Goal: Task Accomplishment & Management: Complete application form

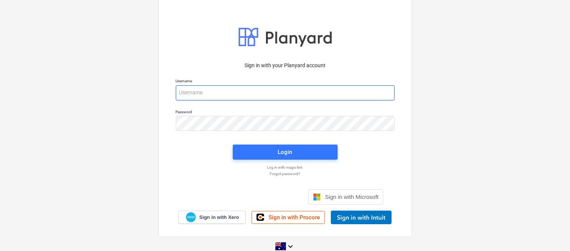
type input "[EMAIL_ADDRESS][DOMAIN_NAME]"
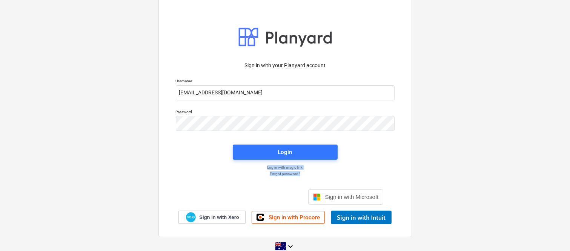
drag, startPoint x: 0, startPoint y: 0, endPoint x: 208, endPoint y: 189, distance: 281.2
click at [29, 7] on div "Sign in with your Planyard account Username [EMAIL_ADDRESS][DOMAIN_NAME] Passwo…" at bounding box center [285, 125] width 570 height 273
click at [101, 153] on div "Sign in with your Planyard account Username [EMAIL_ADDRESS][DOMAIN_NAME] Passwo…" at bounding box center [285, 125] width 570 height 273
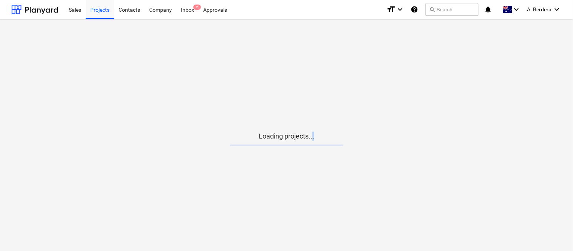
click at [308, 63] on main "Loading projects..." at bounding box center [286, 135] width 573 height 232
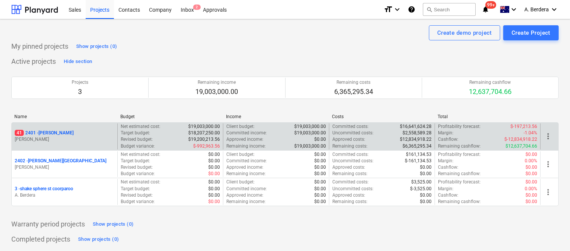
click at [98, 145] on div "41 2401 - Della Rosa M. Williams" at bounding box center [65, 136] width 106 height 26
click at [104, 134] on div "41 2401 - Della Rosa" at bounding box center [65, 133] width 100 height 6
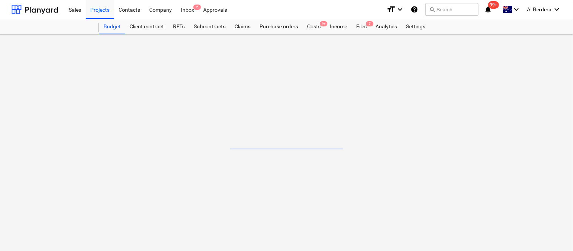
click at [104, 134] on main at bounding box center [286, 143] width 573 height 216
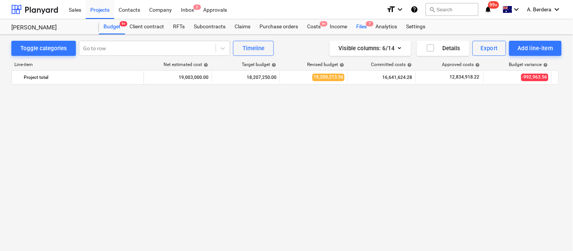
click at [361, 31] on div "Files 7" at bounding box center [361, 26] width 20 height 15
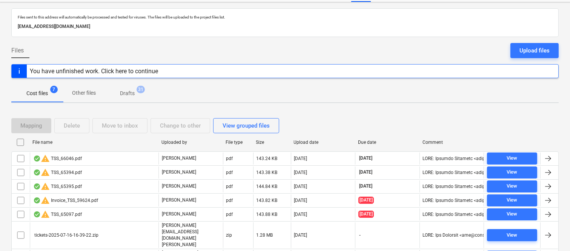
scroll to position [58, 0]
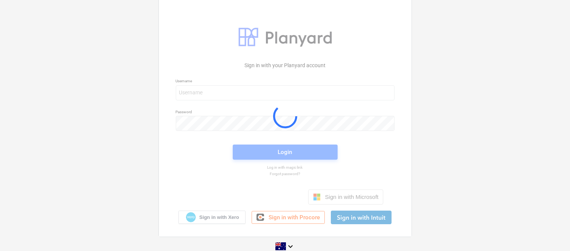
scroll to position [11, 0]
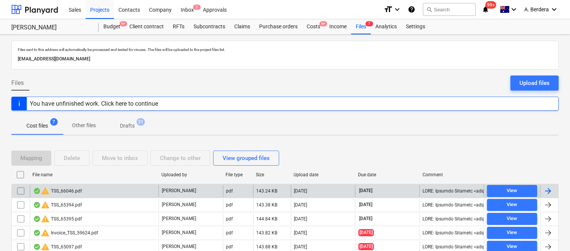
click at [126, 193] on div "warning TSS_66046.pdf" at bounding box center [94, 191] width 129 height 12
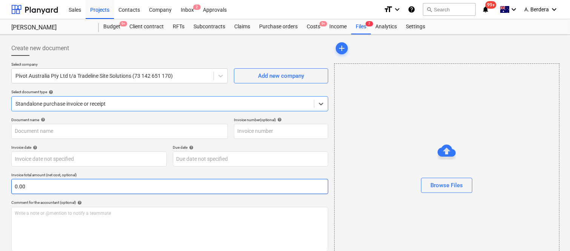
type input "66046"
type input "10 Jul 2025"
type input "30 Aug 2025"
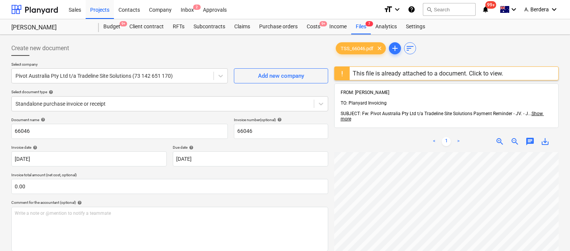
click at [348, 73] on div at bounding box center [342, 73] width 15 height 13
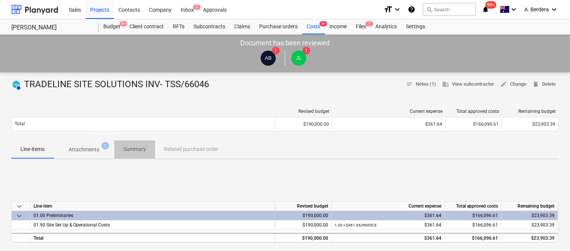
click at [145, 150] on p "Summary" at bounding box center [134, 149] width 23 height 8
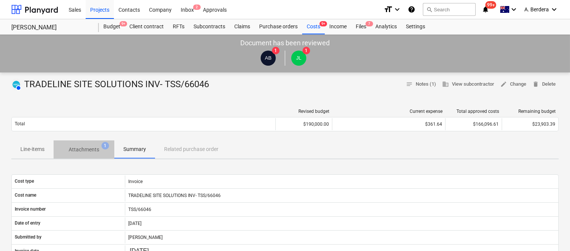
click at [93, 148] on p "Attachments" at bounding box center [84, 150] width 31 height 8
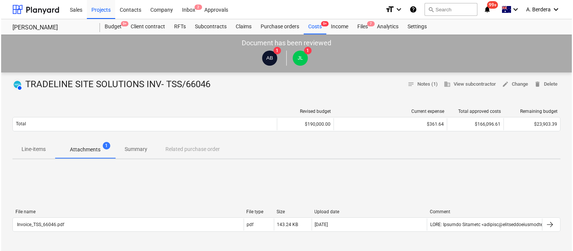
scroll to position [220, 0]
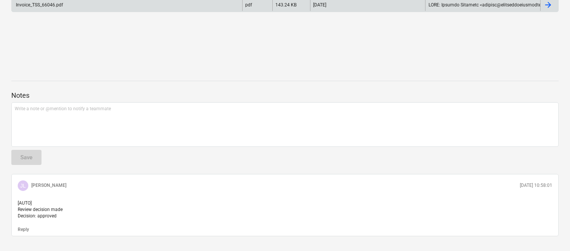
click at [142, 3] on div "Invoice_TSS_66046.pdf" at bounding box center [127, 5] width 231 height 12
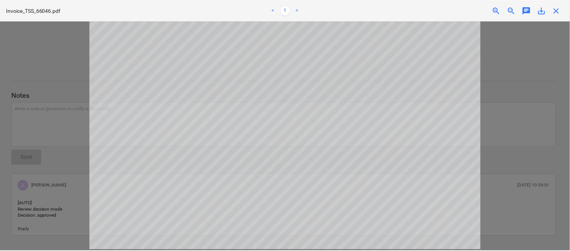
scroll to position [0, 0]
click at [560, 11] on span "close" at bounding box center [559, 10] width 9 height 9
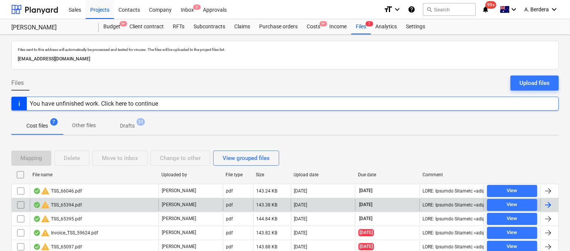
click at [105, 203] on div "warning TSS_65394.pdf" at bounding box center [94, 205] width 129 height 12
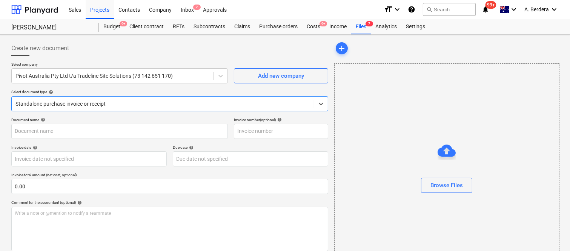
type input "65394"
type input "01 Jul 2025"
type input "30 Aug 2025"
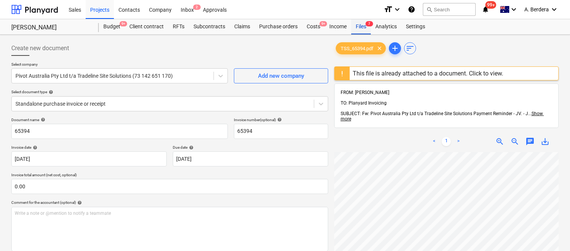
click at [370, 25] on span "7" at bounding box center [370, 23] width 8 height 5
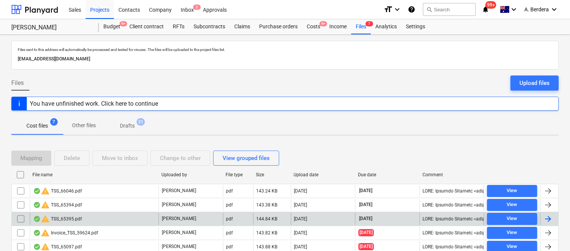
click at [146, 217] on div "warning TSS_65395.pdf" at bounding box center [94, 219] width 129 height 12
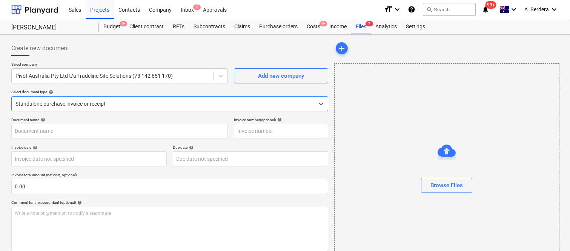
type input "65395"
type input "01 Jul 2025"
type input "30 Aug 2025"
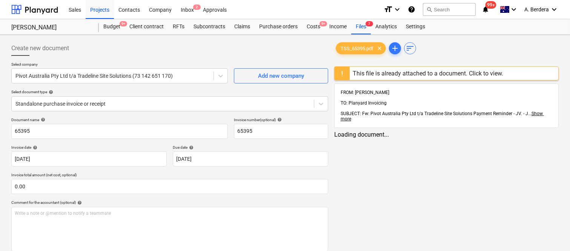
click at [396, 72] on div "This file is already attached to a document. Click to view." at bounding box center [428, 73] width 151 height 7
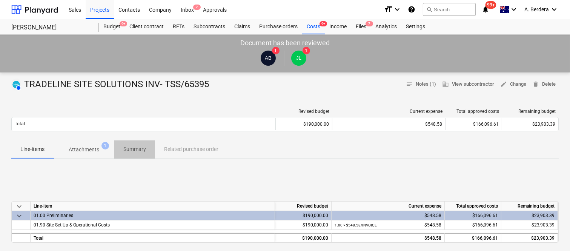
click at [136, 148] on p "Summary" at bounding box center [134, 149] width 23 height 8
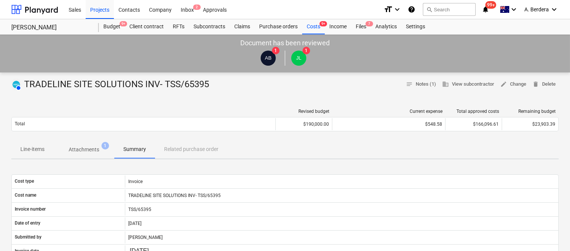
click at [86, 148] on p "Attachments" at bounding box center [84, 150] width 31 height 8
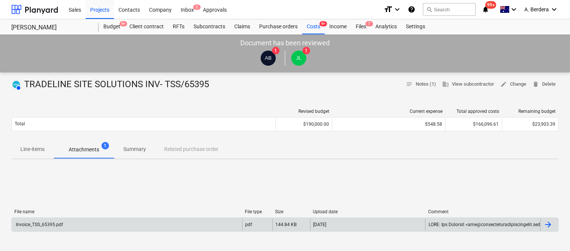
click at [132, 226] on div "Invoice_TSS_65395.pdf" at bounding box center [127, 225] width 231 height 12
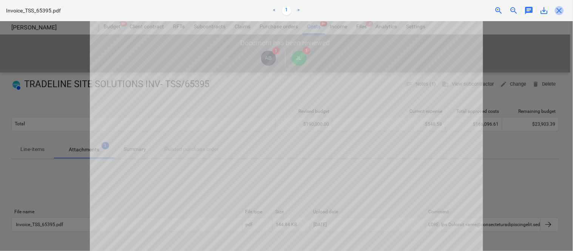
click at [556, 12] on span "close" at bounding box center [559, 10] width 9 height 9
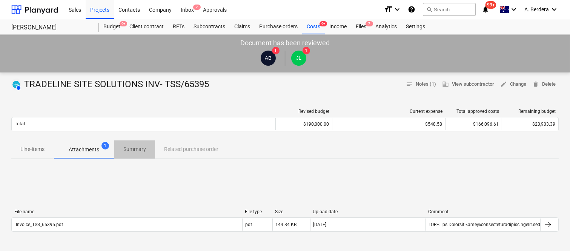
click at [137, 150] on p "Summary" at bounding box center [134, 149] width 23 height 8
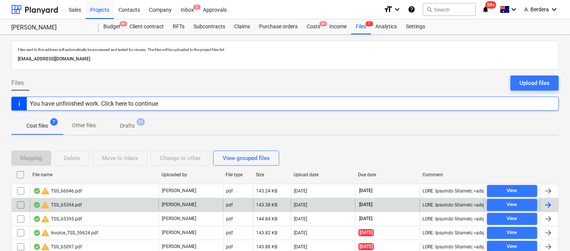
click at [99, 203] on div "warning TSS_65394.pdf" at bounding box center [94, 205] width 129 height 12
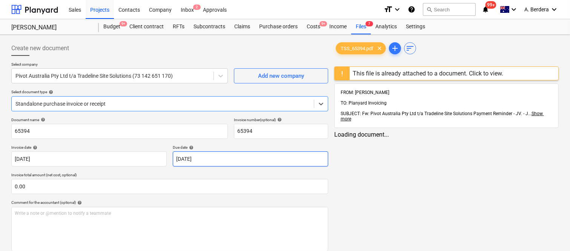
type input "65394"
type input "01 Jul 2025"
type input "[DATE]"
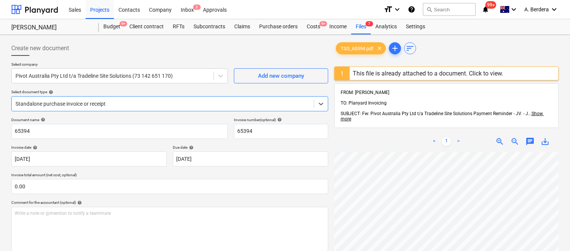
click at [378, 73] on div "This file is already attached to a document. Click to view." at bounding box center [428, 73] width 151 height 7
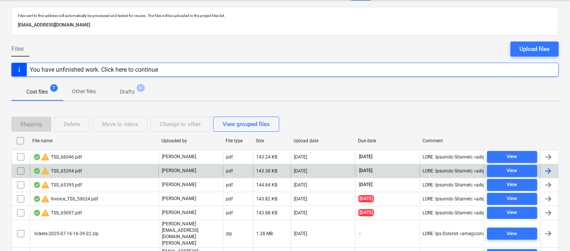
scroll to position [58, 0]
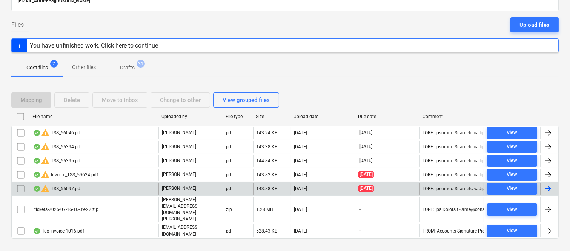
click at [152, 186] on div "warning TSS_65097.pdf" at bounding box center [94, 189] width 129 height 12
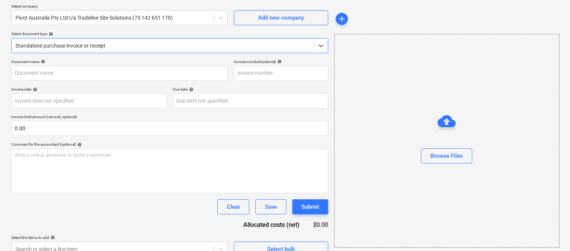
type input "65097"
type input "[DATE]"
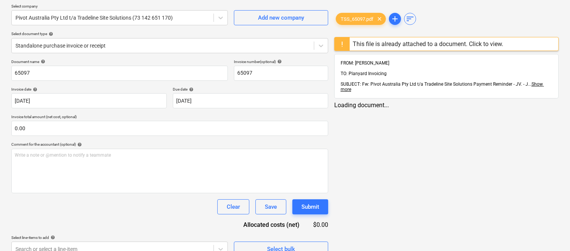
click at [376, 40] on div "This file is already attached to a document. Click to view." at bounding box center [428, 43] width 151 height 7
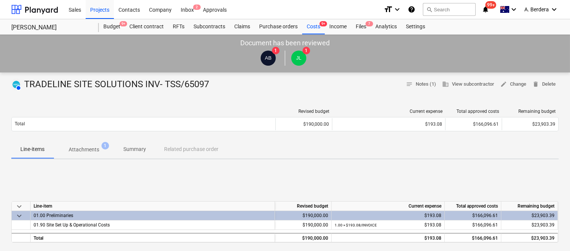
click at [203, 103] on div "Revised budget Current expense Total approved costs Remaining budget Total $190…" at bounding box center [285, 122] width 548 height 38
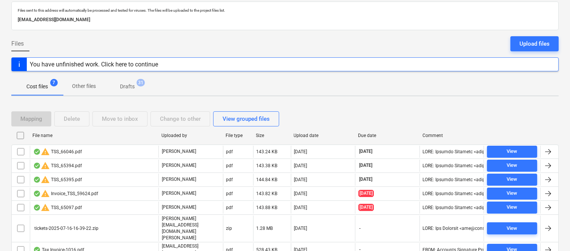
scroll to position [58, 0]
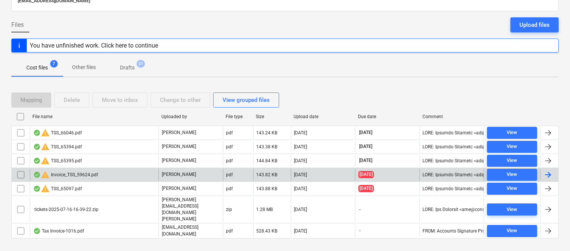
click at [133, 174] on div "warning Invoice_TSS_59624.pdf" at bounding box center [94, 175] width 129 height 12
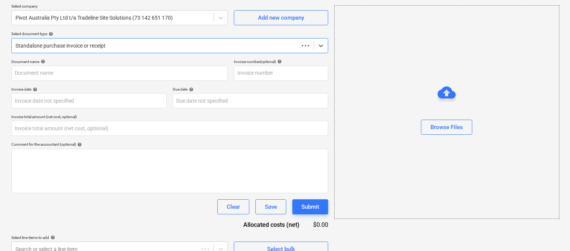
type input "0.00"
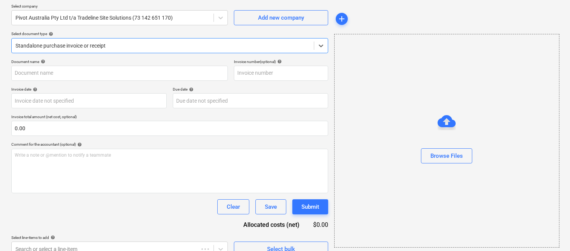
type input "59624"
type input "[DATE]"
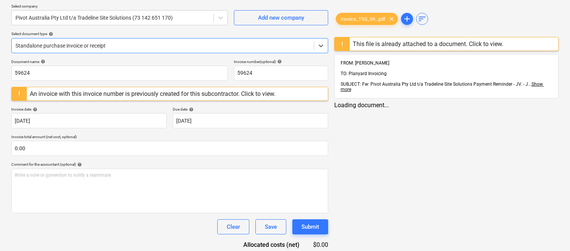
click at [422, 39] on div "This file is already attached to a document. Click to view." at bounding box center [428, 43] width 157 height 13
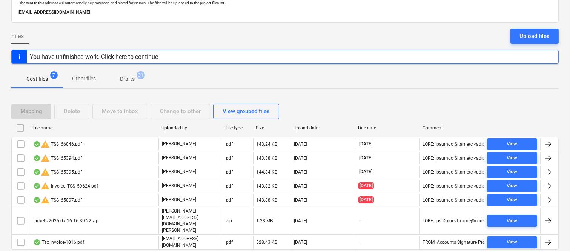
scroll to position [58, 0]
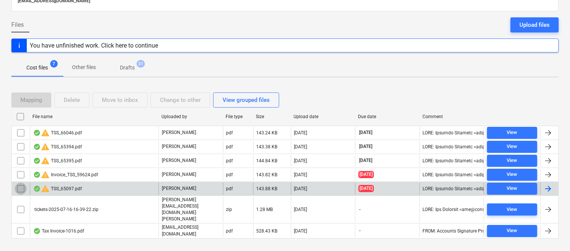
click at [20, 187] on input "checkbox" at bounding box center [21, 189] width 12 height 12
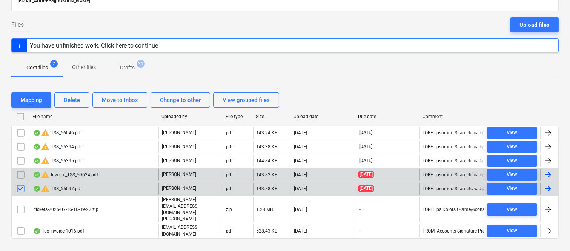
click at [23, 170] on input "checkbox" at bounding box center [21, 175] width 12 height 12
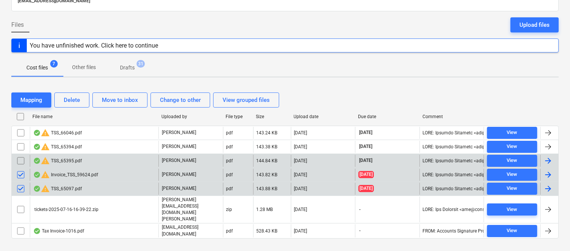
click at [23, 157] on input "checkbox" at bounding box center [21, 161] width 12 height 12
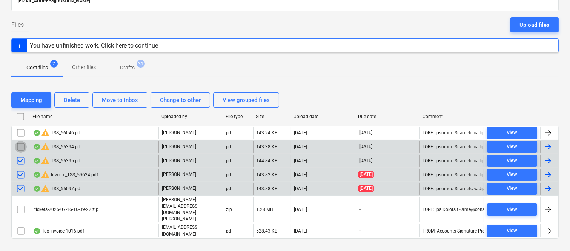
click at [21, 150] on input "checkbox" at bounding box center [21, 147] width 12 height 12
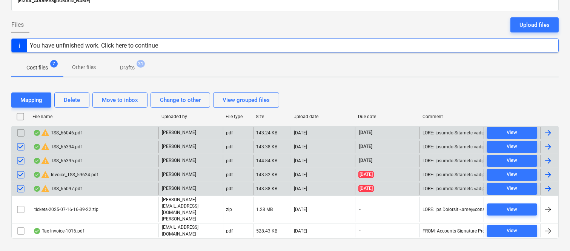
click at [21, 135] on input "checkbox" at bounding box center [21, 133] width 12 height 12
click at [72, 99] on div "Delete" at bounding box center [72, 100] width 16 height 10
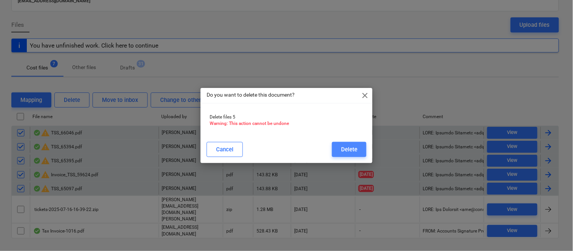
click at [344, 149] on div "Delete" at bounding box center [349, 150] width 16 height 10
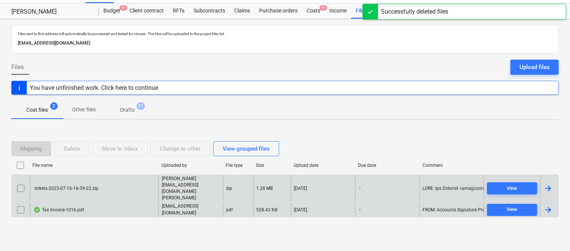
scroll to position [16, 0]
click at [130, 203] on div "Tax Invoice-1016.pdf" at bounding box center [94, 209] width 129 height 13
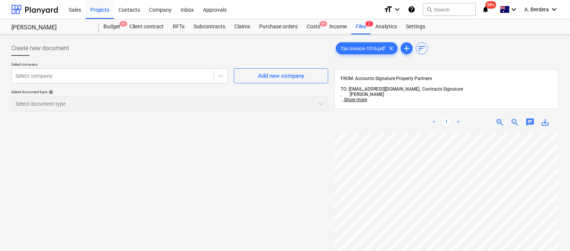
scroll to position [23, 172]
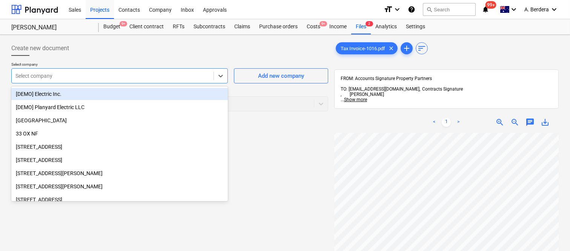
click at [106, 76] on div at bounding box center [112, 76] width 194 height 8
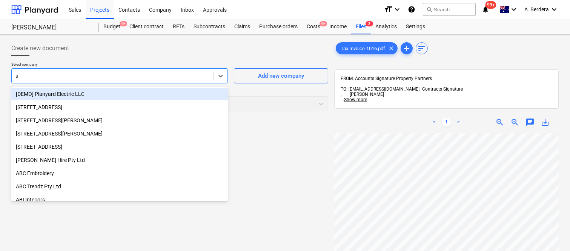
type input "ah"
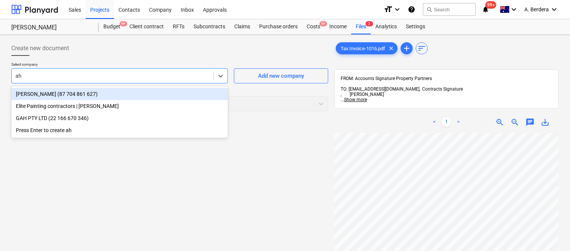
click at [111, 94] on div "AHMADI, MOHSEN (87 704 861 627)" at bounding box center [119, 94] width 217 height 12
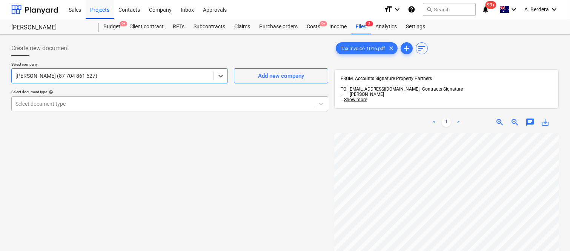
click at [141, 105] on div at bounding box center [162, 104] width 295 height 8
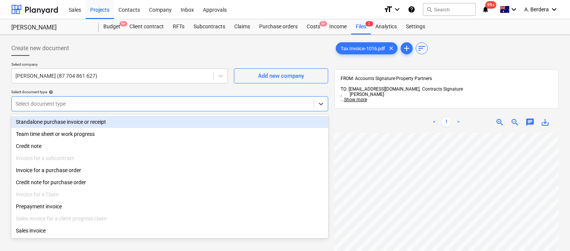
click at [142, 122] on div "Standalone purchase invoice or receipt" at bounding box center [169, 122] width 317 height 12
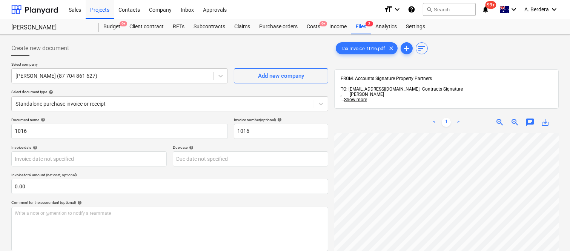
scroll to position [106, 57]
click at [465, 120] on div "< 1 > zoom_in zoom_out chat 0 save_alt" at bounding box center [446, 237] width 225 height 251
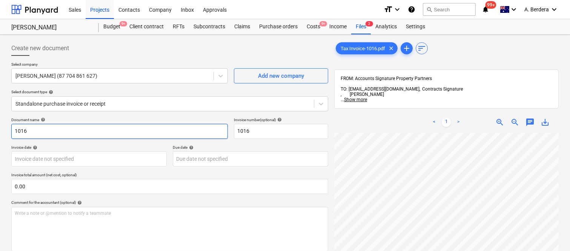
click at [12, 129] on input "1016" at bounding box center [119, 131] width 217 height 15
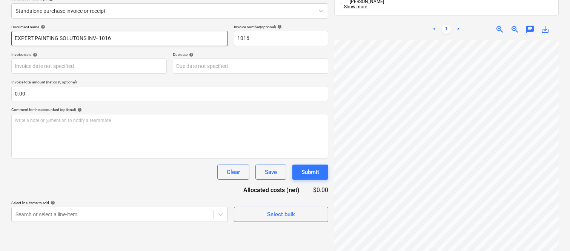
scroll to position [108, 0]
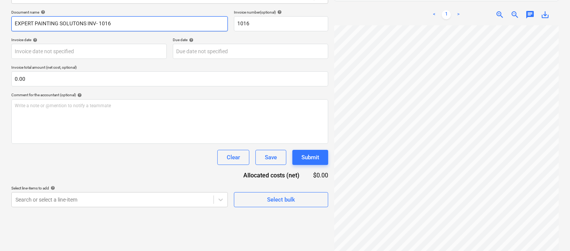
type input "EXPERT PAINTING SOLUTONS INV- 1016"
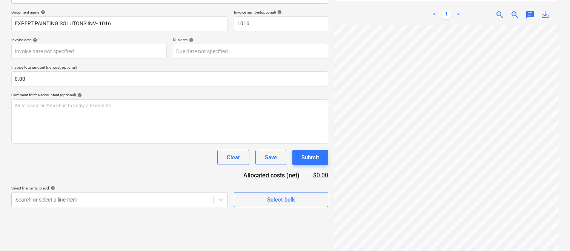
click at [457, 143] on html "Sales Projects Contacts Company Inbox Approvals format_size keyboard_arrow_down…" at bounding box center [285, 17] width 570 height 251
click at [83, 52] on body "Sales Projects Contacts Company Inbox Approvals format_size keyboard_arrow_down…" at bounding box center [285, 17] width 570 height 251
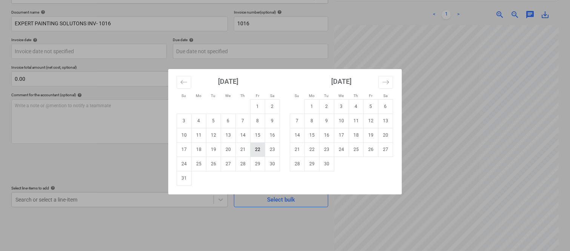
click at [259, 149] on td "22" at bounding box center [258, 149] width 15 height 14
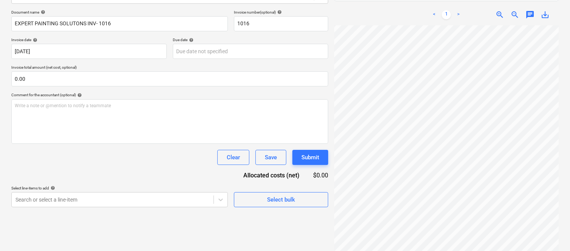
type input "[DATE]"
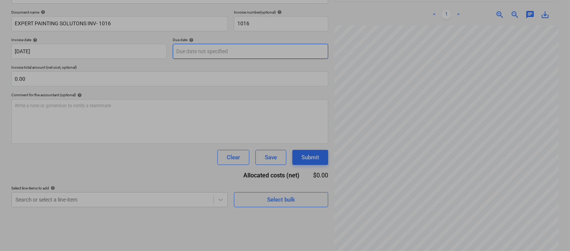
click at [222, 47] on body "Sales Projects Contacts Company Inbox Approvals format_size keyboard_arrow_down…" at bounding box center [285, 17] width 570 height 251
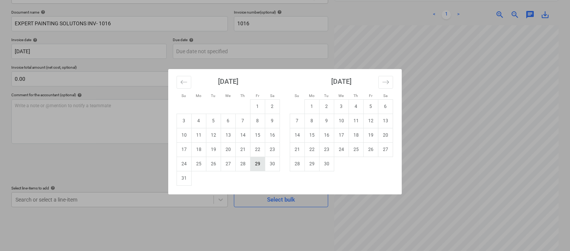
click at [260, 167] on td "29" at bounding box center [258, 164] width 15 height 14
type input "[DATE]"
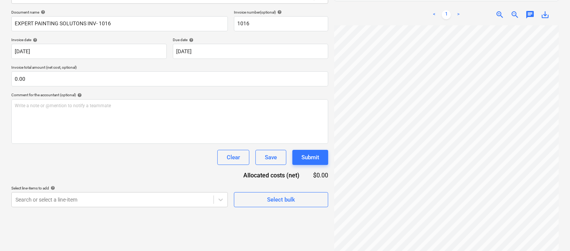
scroll to position [331, 172]
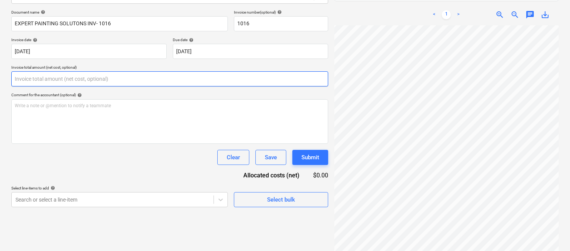
click at [126, 79] on input "text" at bounding box center [169, 78] width 317 height 15
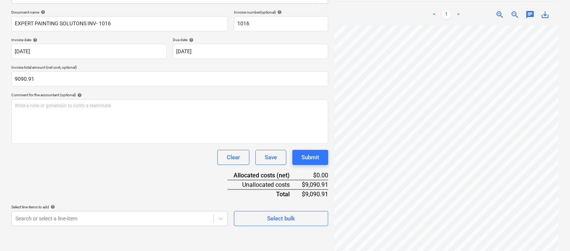
type input "9,090.91"
click at [106, 171] on div "Document name help EXPERT PAINTING SOLUTONS INV- 1016 Invoice number (optional)…" at bounding box center [169, 118] width 317 height 216
click at [160, 143] on body "Sales Projects Contacts Company Inbox Approvals format_size keyboard_arrow_down…" at bounding box center [285, 17] width 570 height 251
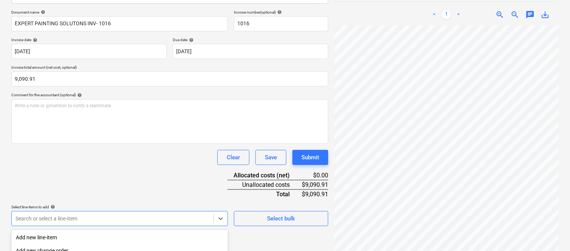
scroll to position [201, 0]
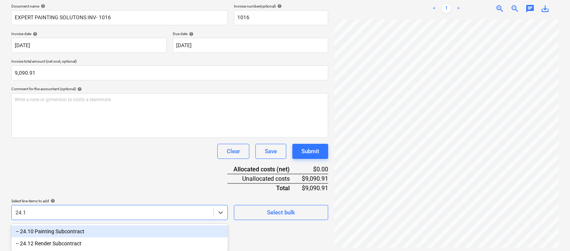
type input "24.10"
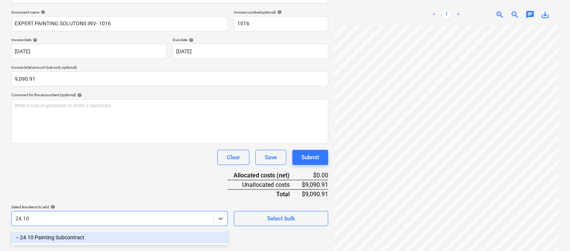
click at [148, 232] on div "-- 24.10 Painting Subcontract" at bounding box center [119, 237] width 217 height 12
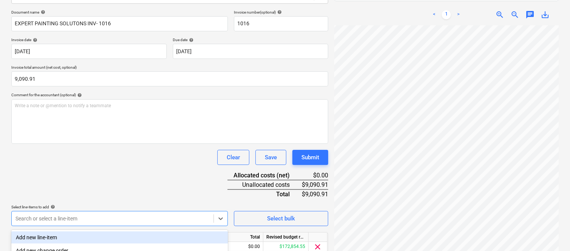
click at [116, 159] on div "Clear Save Submit" at bounding box center [169, 157] width 317 height 15
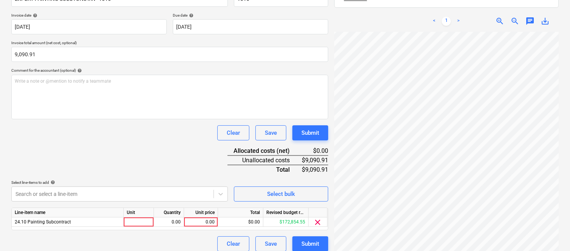
scroll to position [139, 0]
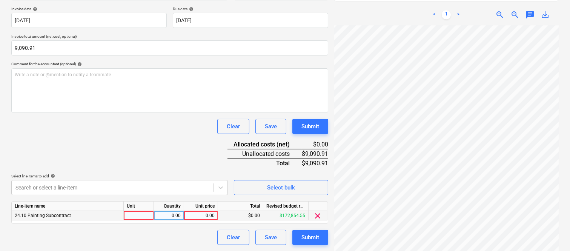
click at [148, 216] on div at bounding box center [139, 215] width 30 height 9
type input "INVOICE"
click at [172, 218] on div "0.00" at bounding box center [169, 215] width 24 height 9
type input "1"
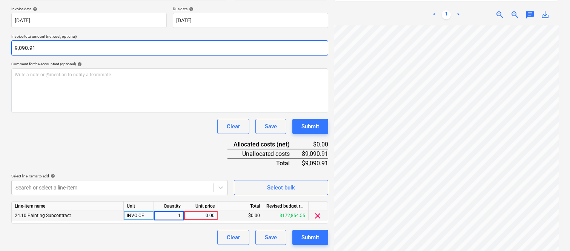
click at [22, 48] on input "9,090.91" at bounding box center [169, 47] width 317 height 15
click at [23, 48] on input "9090.91" at bounding box center [169, 47] width 317 height 15
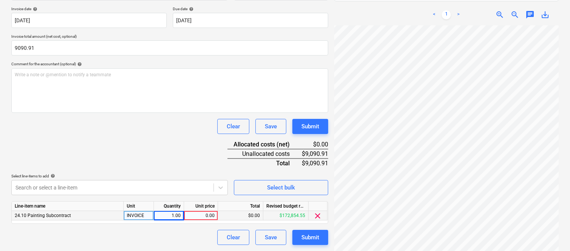
click at [208, 215] on div "0.00" at bounding box center [201, 215] width 28 height 9
type input "9,090.91"
type input "9090.91"
click at [180, 235] on div "Clear Save Submit" at bounding box center [169, 237] width 317 height 15
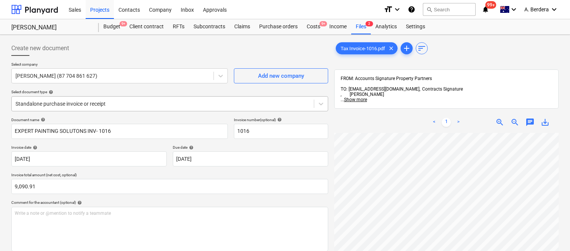
click at [145, 102] on div at bounding box center [162, 104] width 295 height 8
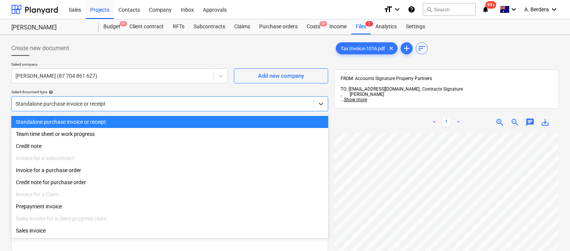
click at [146, 120] on div "Standalone purchase invoice or receipt" at bounding box center [169, 122] width 317 height 12
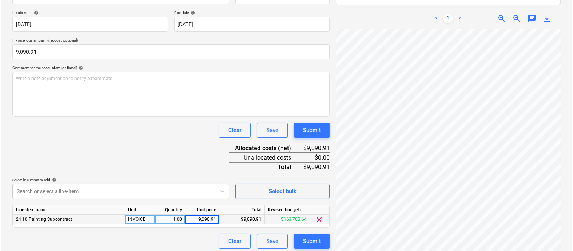
scroll to position [139, 0]
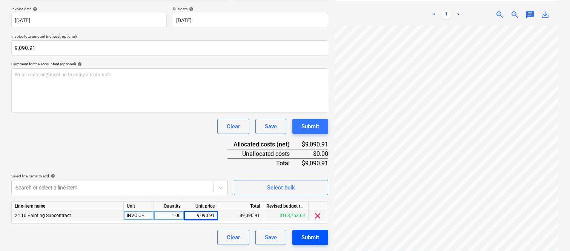
click at [306, 239] on div "Submit" at bounding box center [311, 238] width 18 height 10
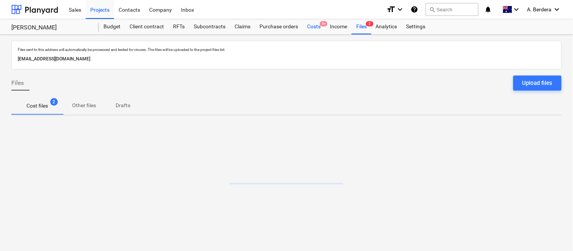
click at [314, 28] on div "Costs 9+" at bounding box center [313, 26] width 23 height 15
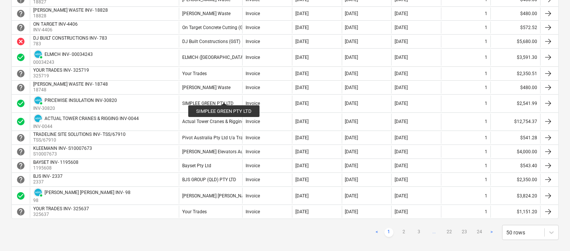
scroll to position [718, 0]
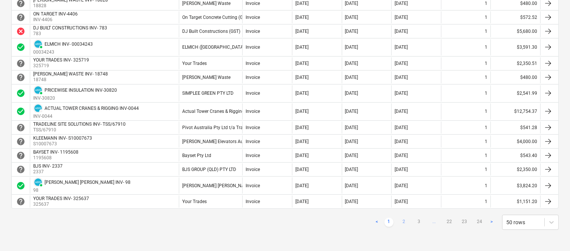
click at [403, 221] on link "2" at bounding box center [404, 222] width 9 height 9
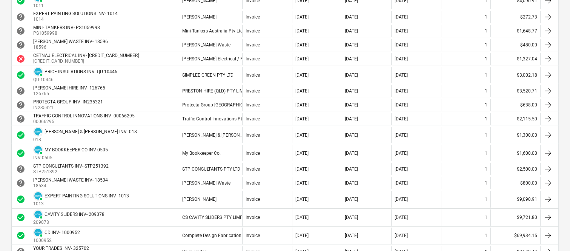
scroll to position [253, 0]
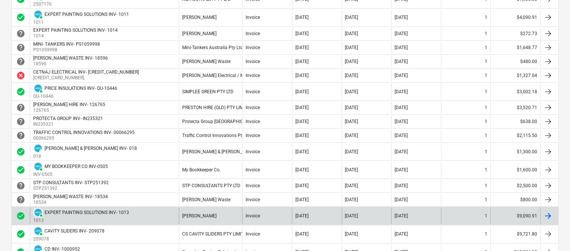
click at [252, 220] on div "Invoice" at bounding box center [267, 216] width 50 height 16
